Goal: Task Accomplishment & Management: Manage account settings

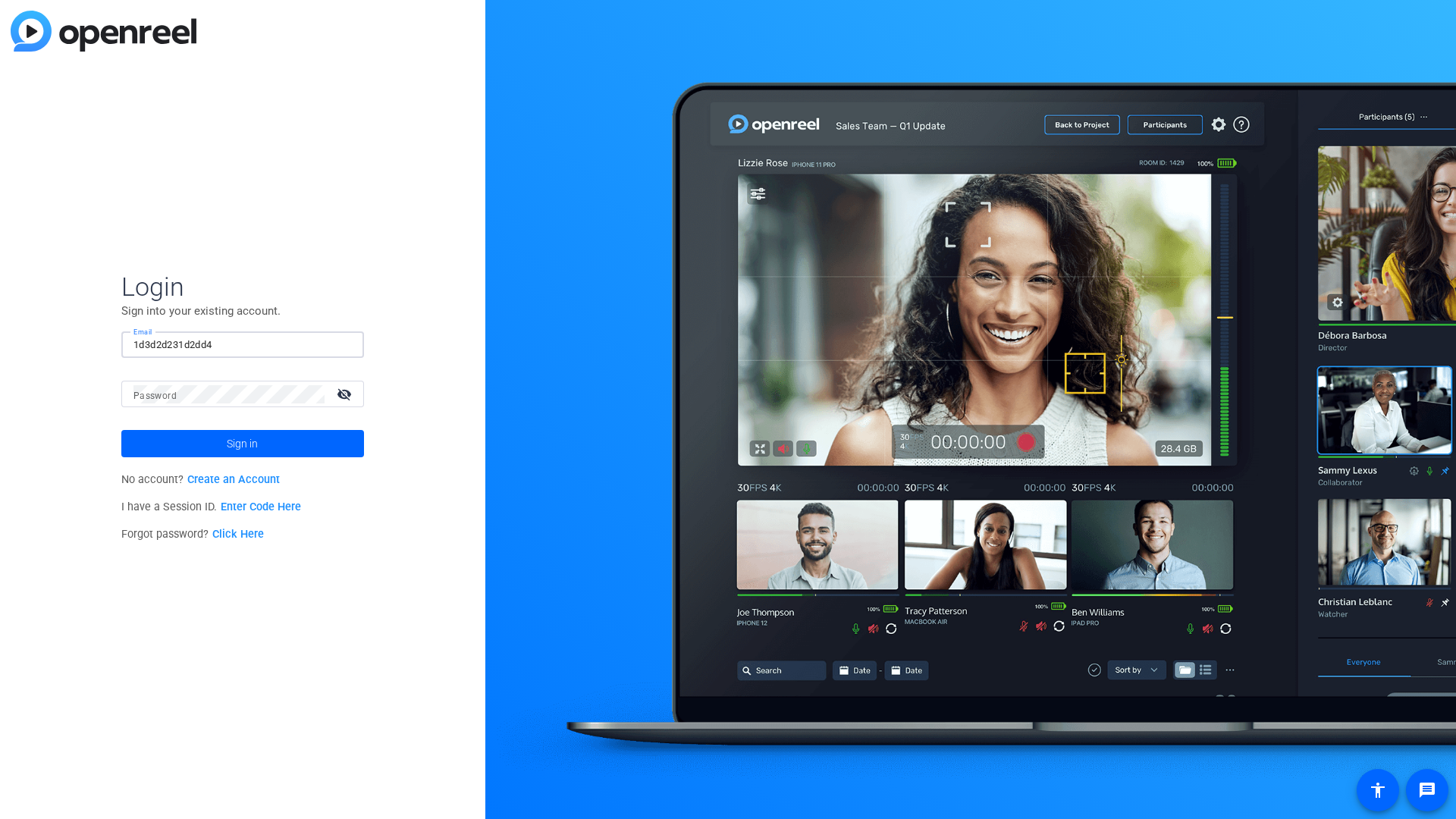
type input "1d3d2d231d2dd4"
